Goal: Information Seeking & Learning: Find contact information

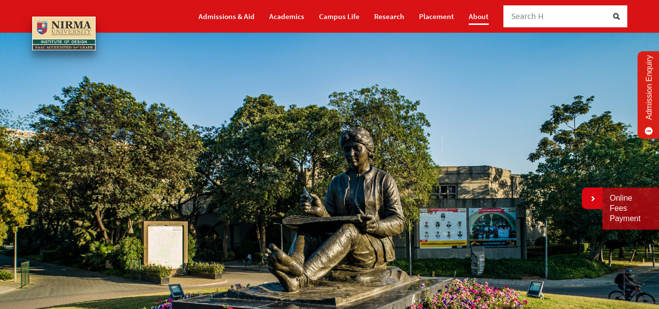
click at [481, 18] on link "About" at bounding box center [479, 16] width 20 height 17
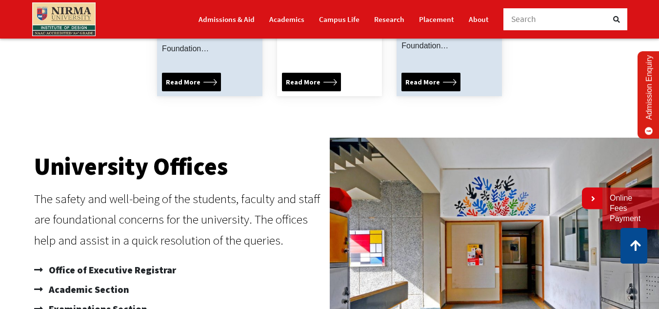
scroll to position [677, 0]
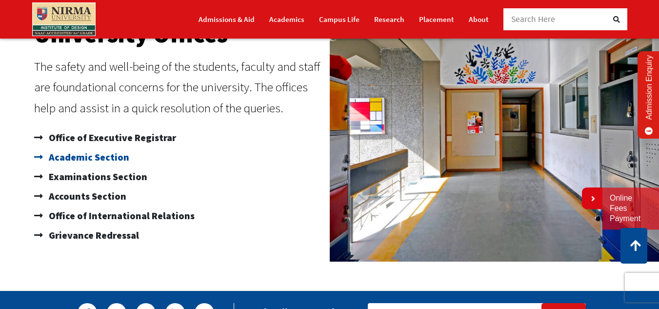
click at [97, 147] on span "Academic Section" at bounding box center [87, 157] width 83 height 20
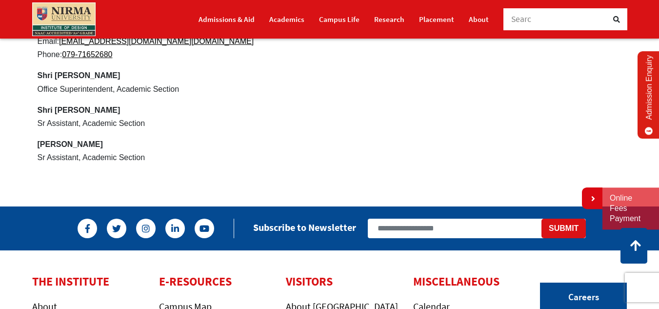
scroll to position [464, 0]
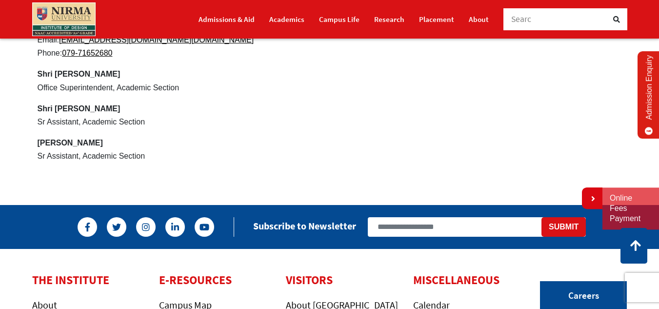
drag, startPoint x: 666, startPoint y: 27, endPoint x: 666, endPoint y: 165, distance: 138.1
click at [659, 165] on html "Admissions & Aid Academics" at bounding box center [329, 30] width 659 height 988
click at [243, 23] on link "Admissions & Aid" at bounding box center [227, 19] width 56 height 17
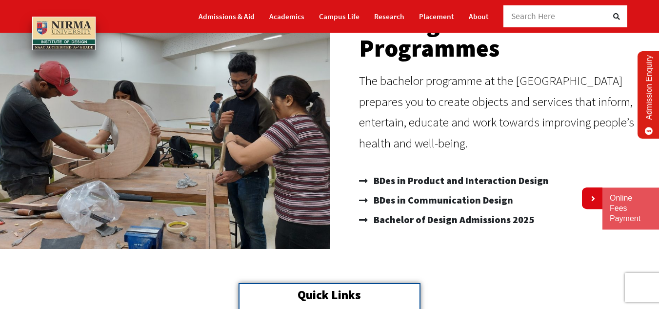
scroll to position [15, 0]
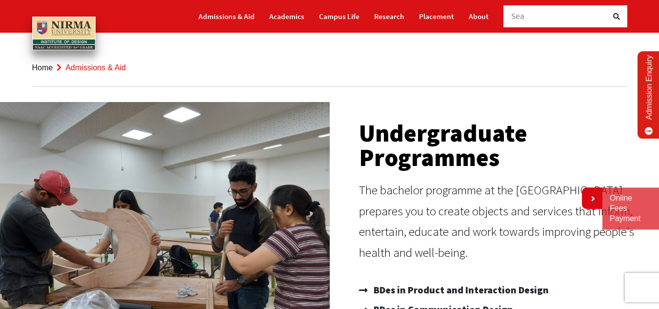
drag, startPoint x: 618, startPoint y: 52, endPoint x: 650, endPoint y: 160, distance: 113.0
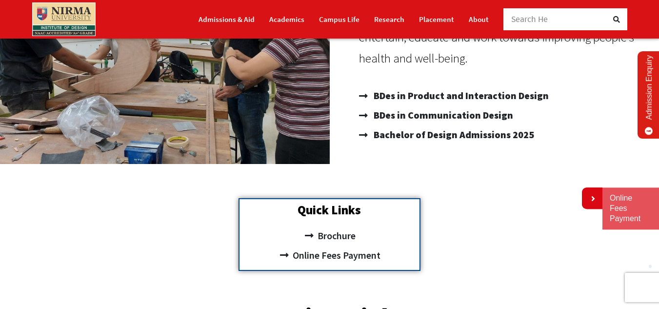
scroll to position [214, 0]
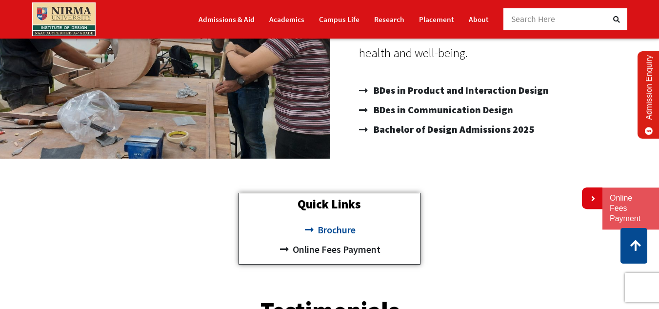
click at [334, 224] on span "Brochure" at bounding box center [335, 230] width 40 height 20
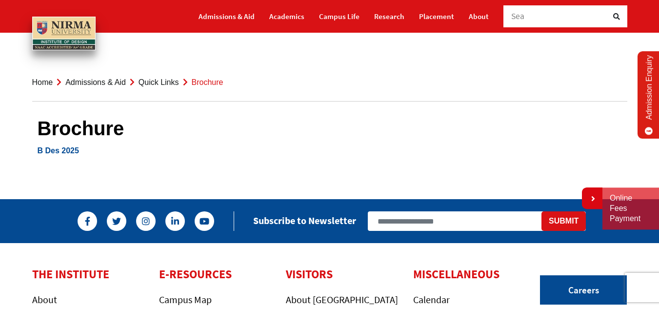
click at [64, 149] on link "B Des 2025" at bounding box center [58, 150] width 41 height 8
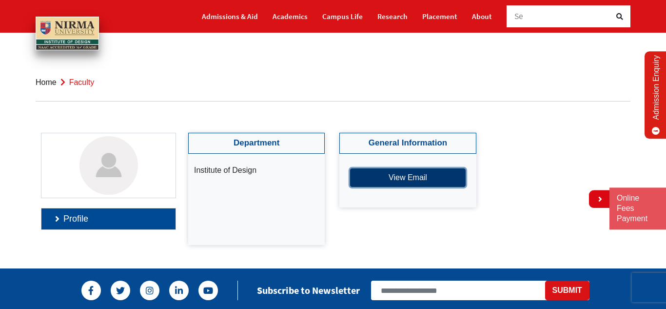
click at [397, 174] on button "View Email" at bounding box center [407, 177] width 115 height 19
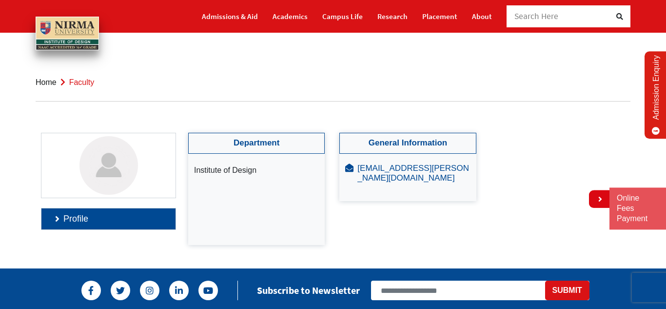
click at [436, 167] on link "[EMAIL_ADDRESS][PERSON_NAME][DOMAIN_NAME]" at bounding box center [414, 172] width 112 height 19
